Goal: Find specific page/section: Find specific page/section

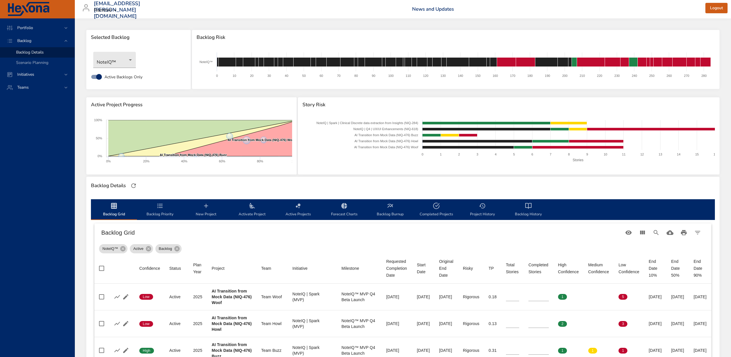
drag, startPoint x: 444, startPoint y: 5, endPoint x: 391, endPoint y: 28, distance: 57.6
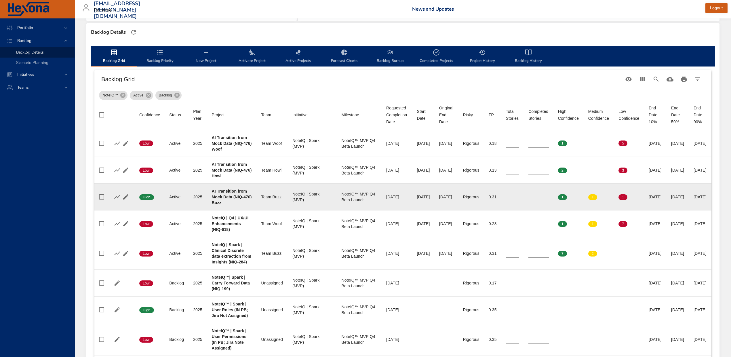
scroll to position [192, 0]
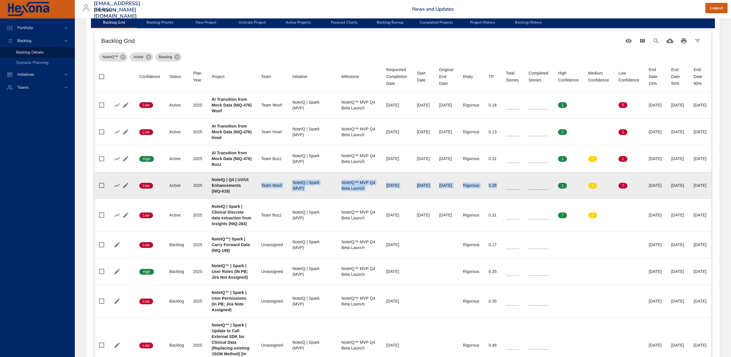
drag, startPoint x: 255, startPoint y: 187, endPoint x: 559, endPoint y: 182, distance: 303.5
click at [559, 182] on tr "Confidence Low Status Active Plan Year [DATE] Project NoteIQ | Q4 | UX/UI Enhan…" at bounding box center [402, 185] width 617 height 27
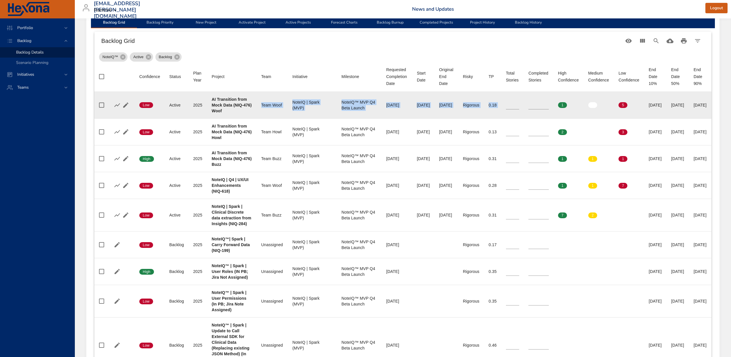
drag, startPoint x: 256, startPoint y: 107, endPoint x: 570, endPoint y: 95, distance: 314.3
click at [570, 95] on tr "Confidence Low Status Active Plan Year [DATE] Project AI Transition from Mock D…" at bounding box center [402, 105] width 617 height 27
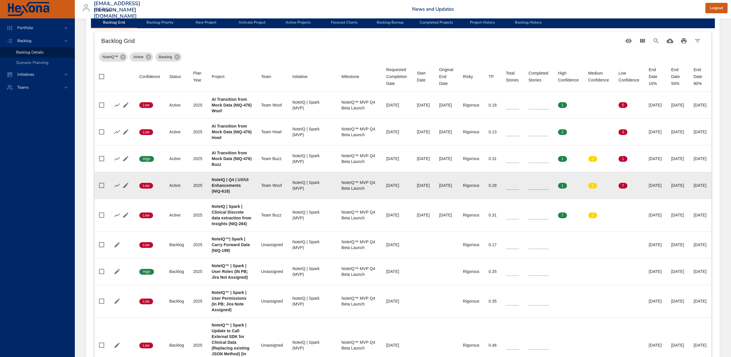
click at [412, 191] on td "Start Date [DATE]" at bounding box center [423, 185] width 22 height 27
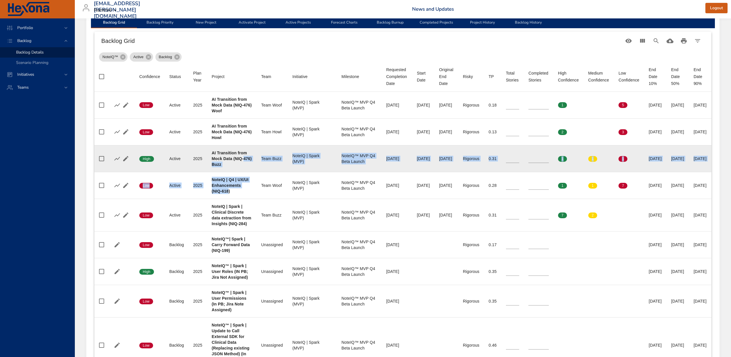
drag, startPoint x: 228, startPoint y: 195, endPoint x: 206, endPoint y: 171, distance: 32.4
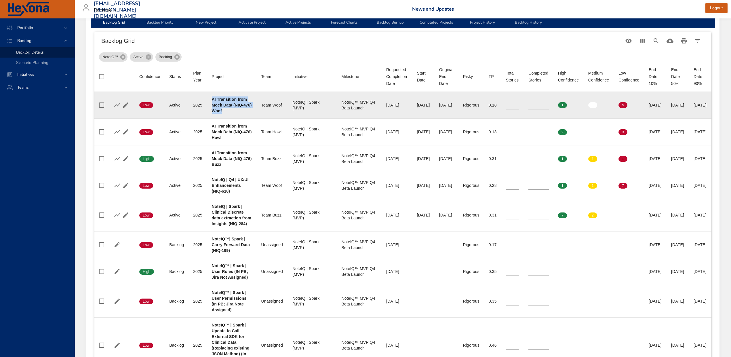
drag, startPoint x: 232, startPoint y: 116, endPoint x: 208, endPoint y: 100, distance: 28.8
click at [208, 100] on td "Project AI Transition from Mock Data (NIQ-476) Woof" at bounding box center [232, 105] width 50 height 27
